Goal: Use online tool/utility: Utilize a website feature to perform a specific function

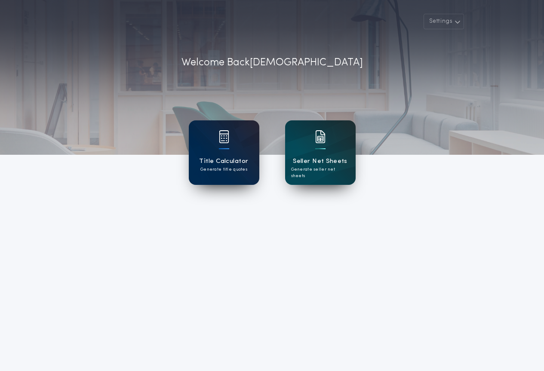
click at [245, 175] on div "Title Calculator Generate title quotes" at bounding box center [224, 152] width 71 height 64
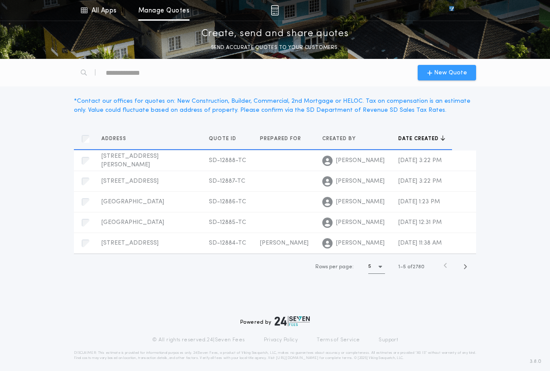
click at [437, 74] on span "New Quote" at bounding box center [450, 72] width 33 height 9
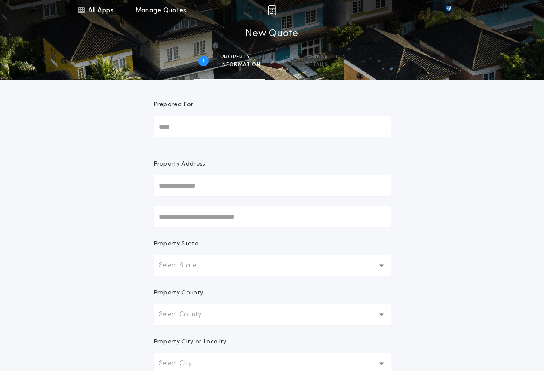
click at [207, 269] on p "Select State" at bounding box center [185, 266] width 52 height 10
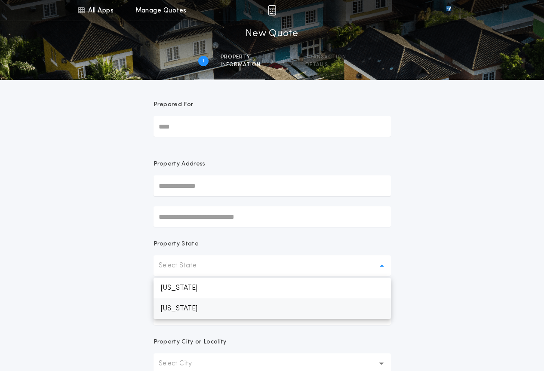
click at [215, 313] on p "[US_STATE]" at bounding box center [271, 308] width 237 height 21
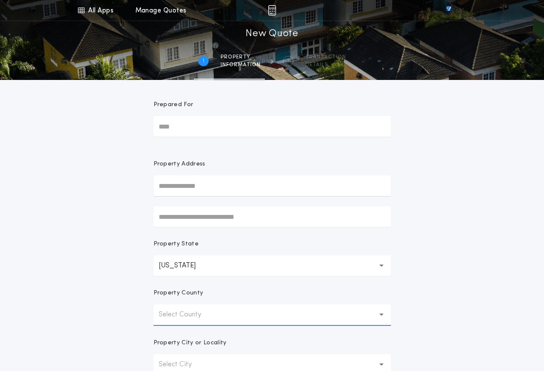
click at [215, 310] on button "Select County" at bounding box center [271, 314] width 237 height 21
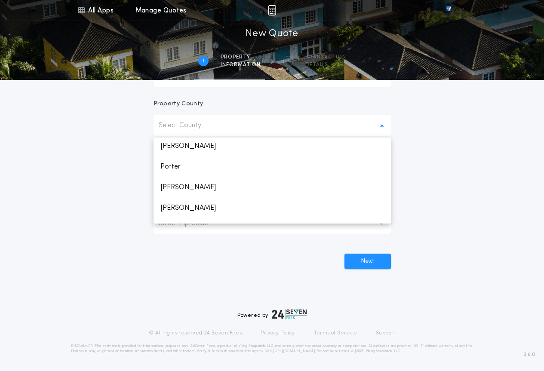
scroll to position [1276, 0]
click at [181, 146] on p "Union" at bounding box center [271, 151] width 237 height 21
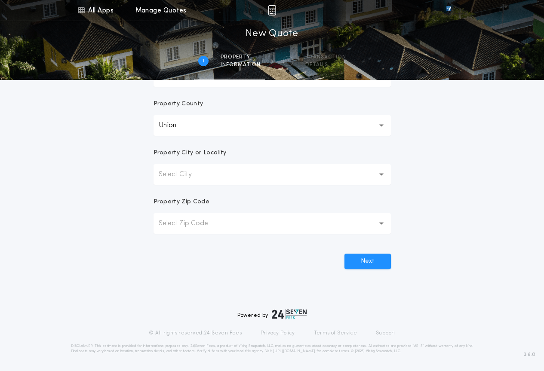
click at [232, 171] on button "Select City" at bounding box center [271, 174] width 237 height 21
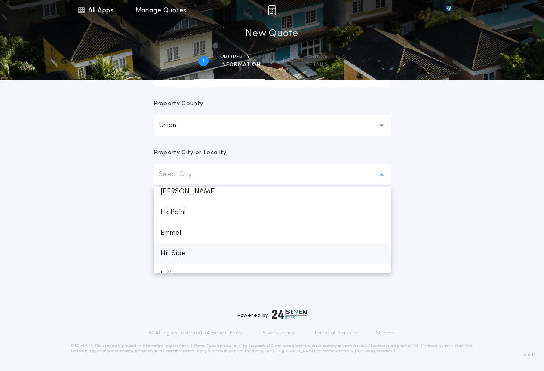
scroll to position [74, 0]
click at [197, 208] on p "[PERSON_NAME]" at bounding box center [271, 205] width 237 height 21
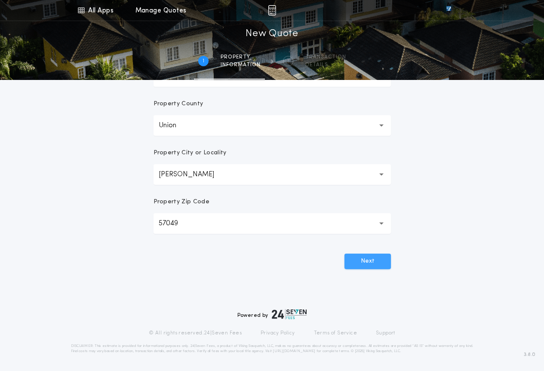
click at [355, 261] on button "Next" at bounding box center [367, 261] width 46 height 15
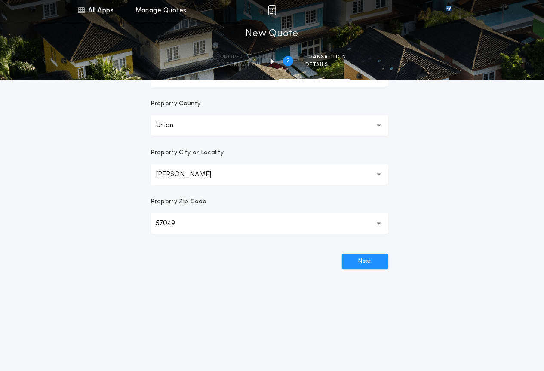
scroll to position [0, 0]
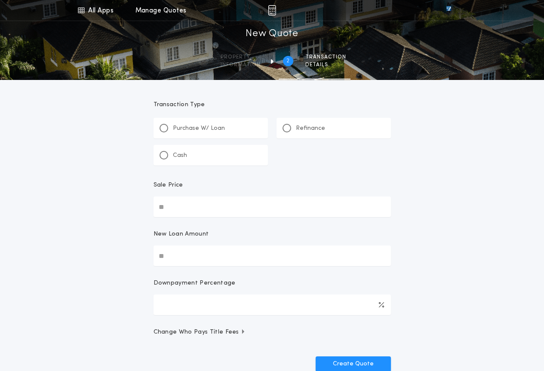
click at [290, 127] on div at bounding box center [286, 128] width 9 height 9
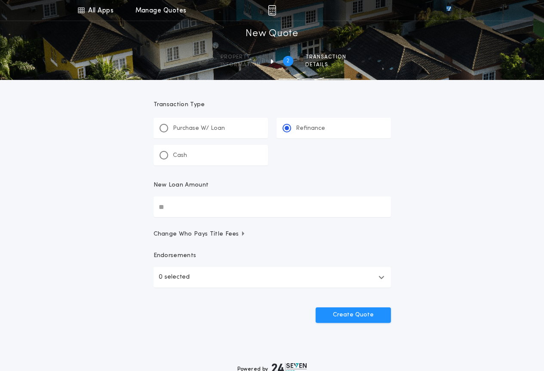
click at [225, 203] on input "New Loan Amount" at bounding box center [271, 206] width 237 height 21
type input "********"
click at [340, 316] on button "Create Quote" at bounding box center [353, 314] width 75 height 15
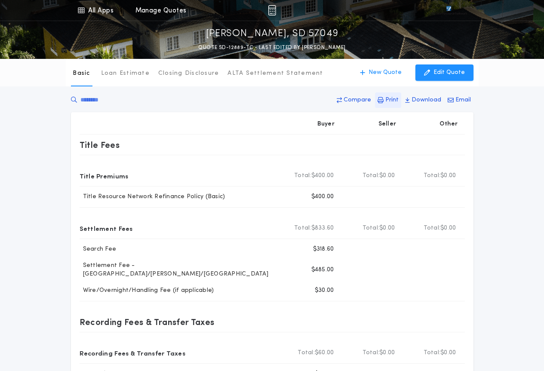
click at [395, 103] on p "Print" at bounding box center [391, 100] width 13 height 9
